Goal: Task Accomplishment & Management: Manage account settings

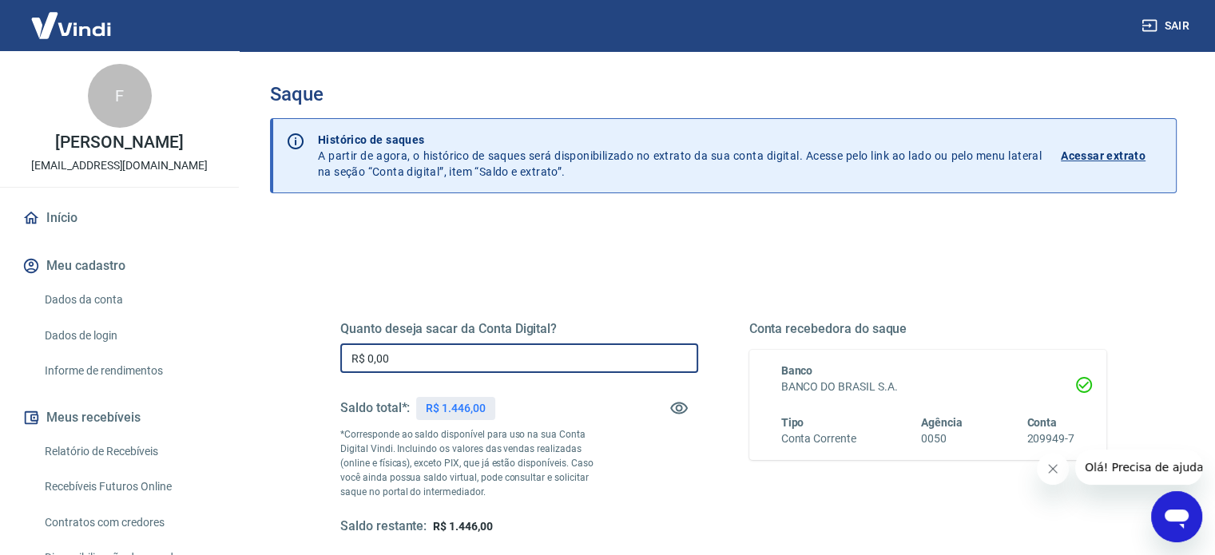
click at [425, 356] on input "R$ 0,00" at bounding box center [519, 359] width 358 height 30
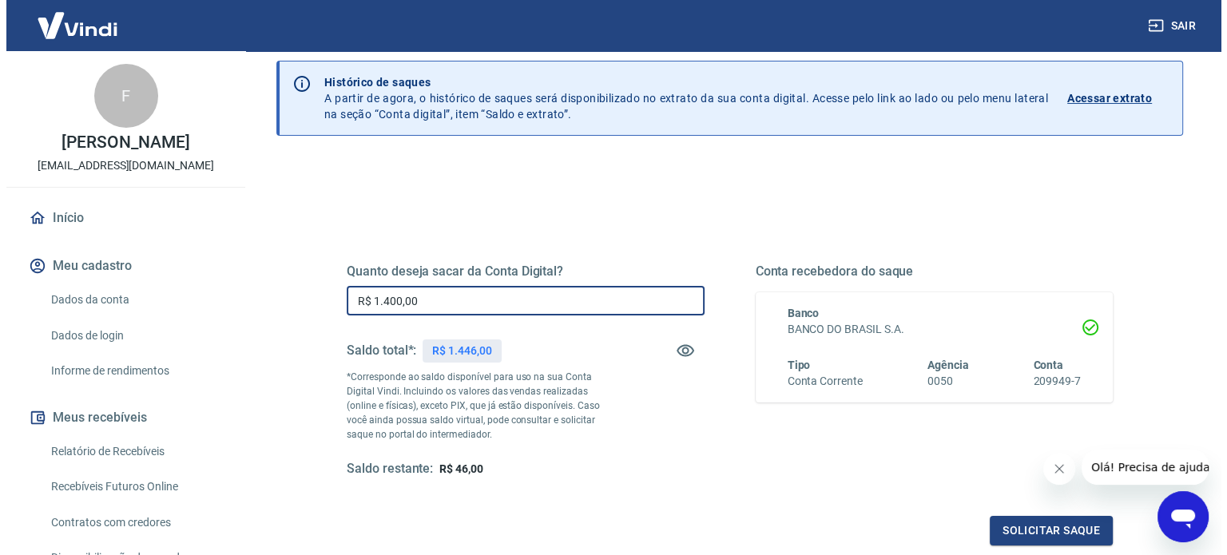
scroll to position [160, 0]
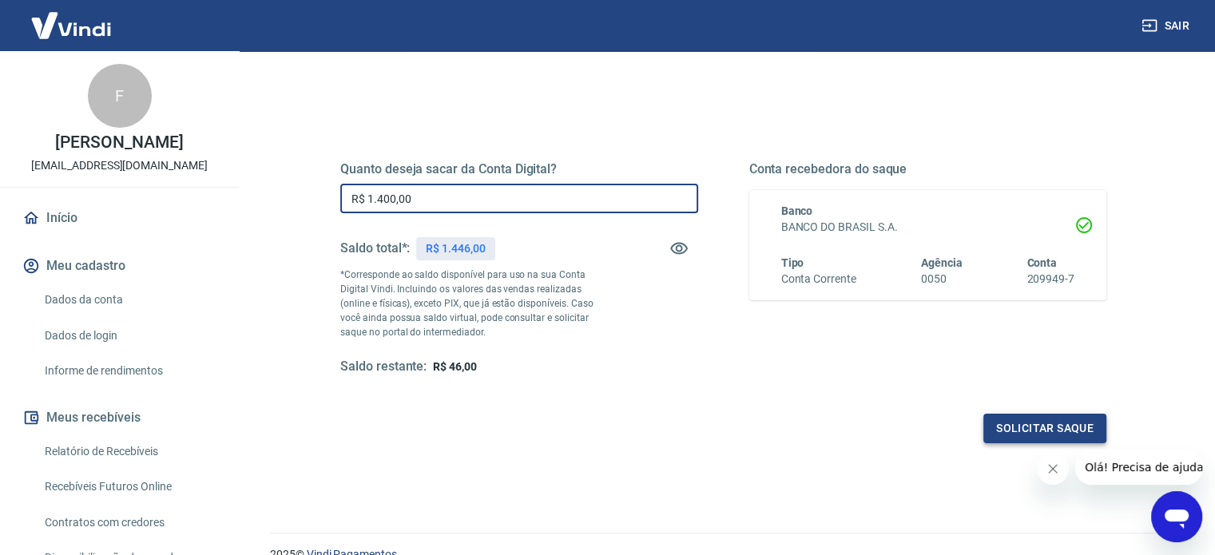
type input "R$ 1.400,00"
click at [1016, 432] on button "Solicitar saque" at bounding box center [1045, 429] width 123 height 30
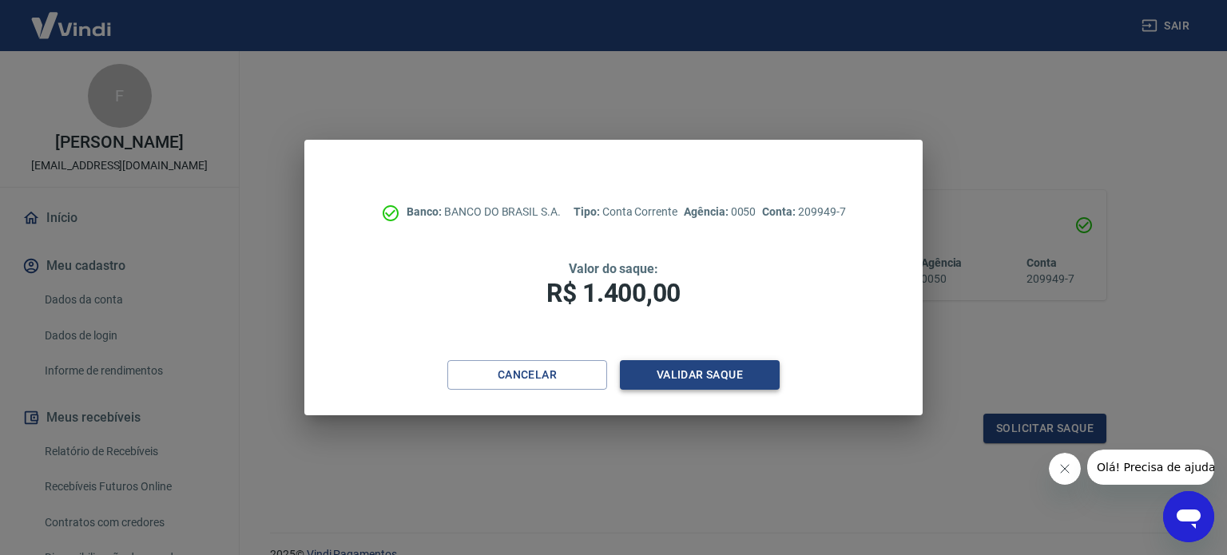
click at [703, 379] on button "Validar saque" at bounding box center [700, 375] width 160 height 30
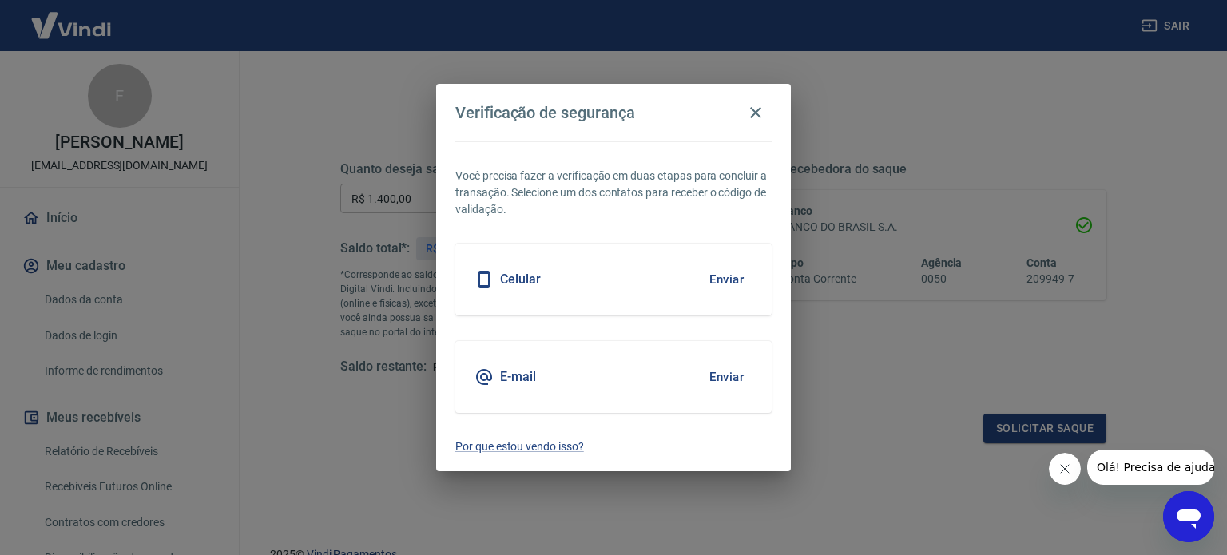
click at [729, 278] on button "Enviar" at bounding box center [727, 280] width 52 height 34
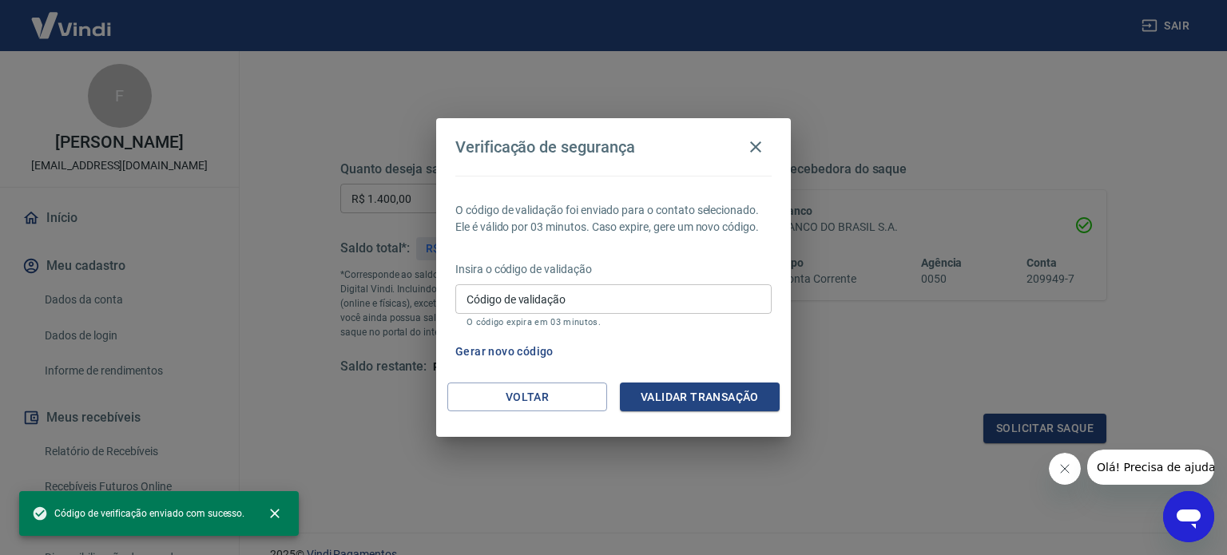
click at [516, 303] on input "Código de validação" at bounding box center [613, 299] width 316 height 30
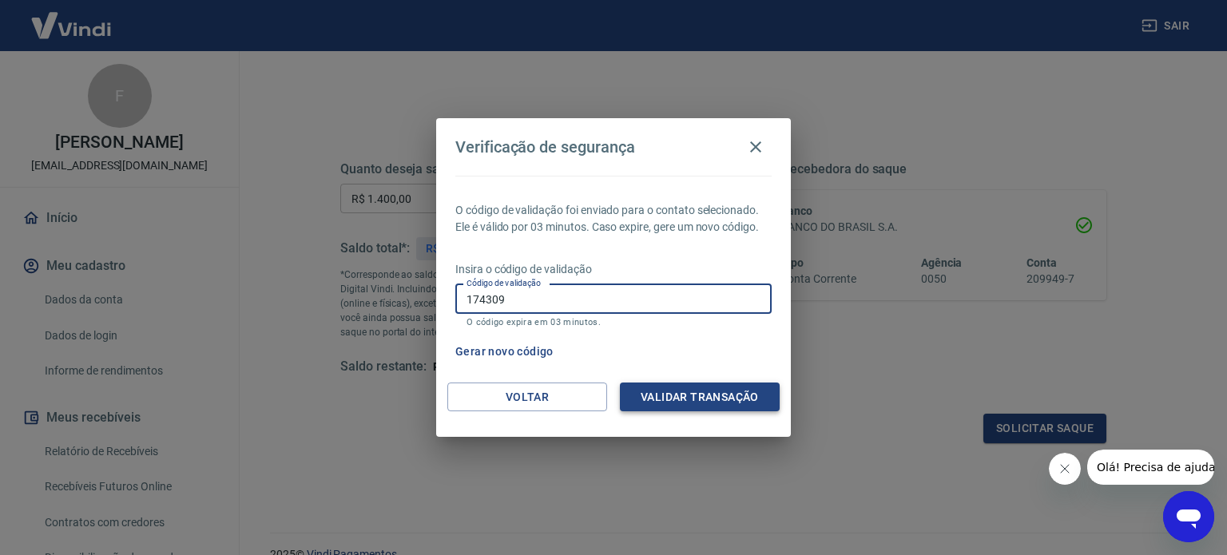
type input "174309"
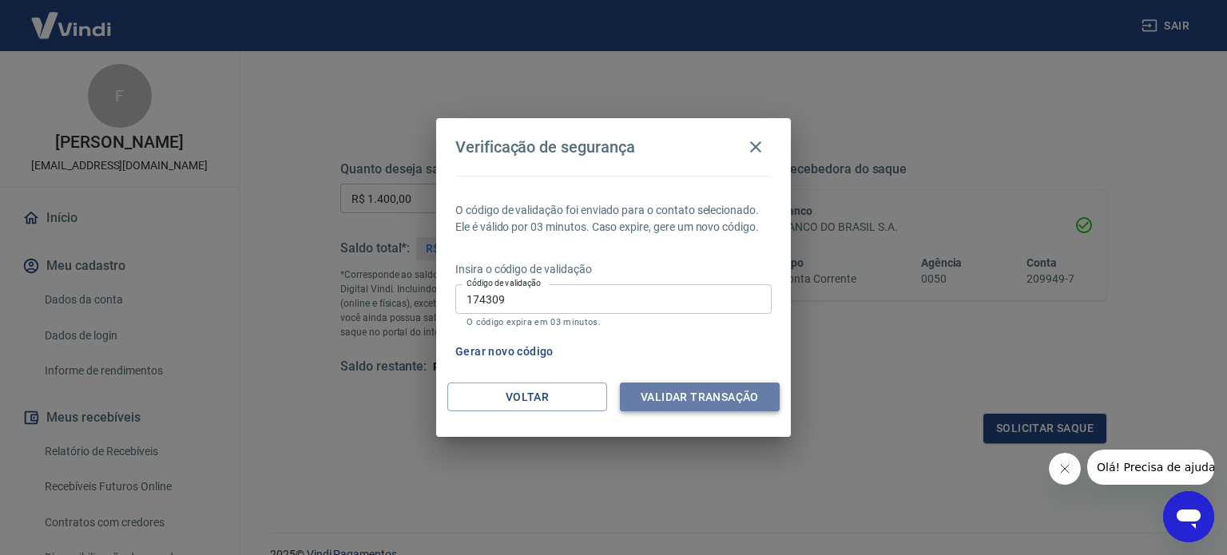
click at [698, 389] on button "Validar transação" at bounding box center [700, 398] width 160 height 30
